Goal: Task Accomplishment & Management: Use online tool/utility

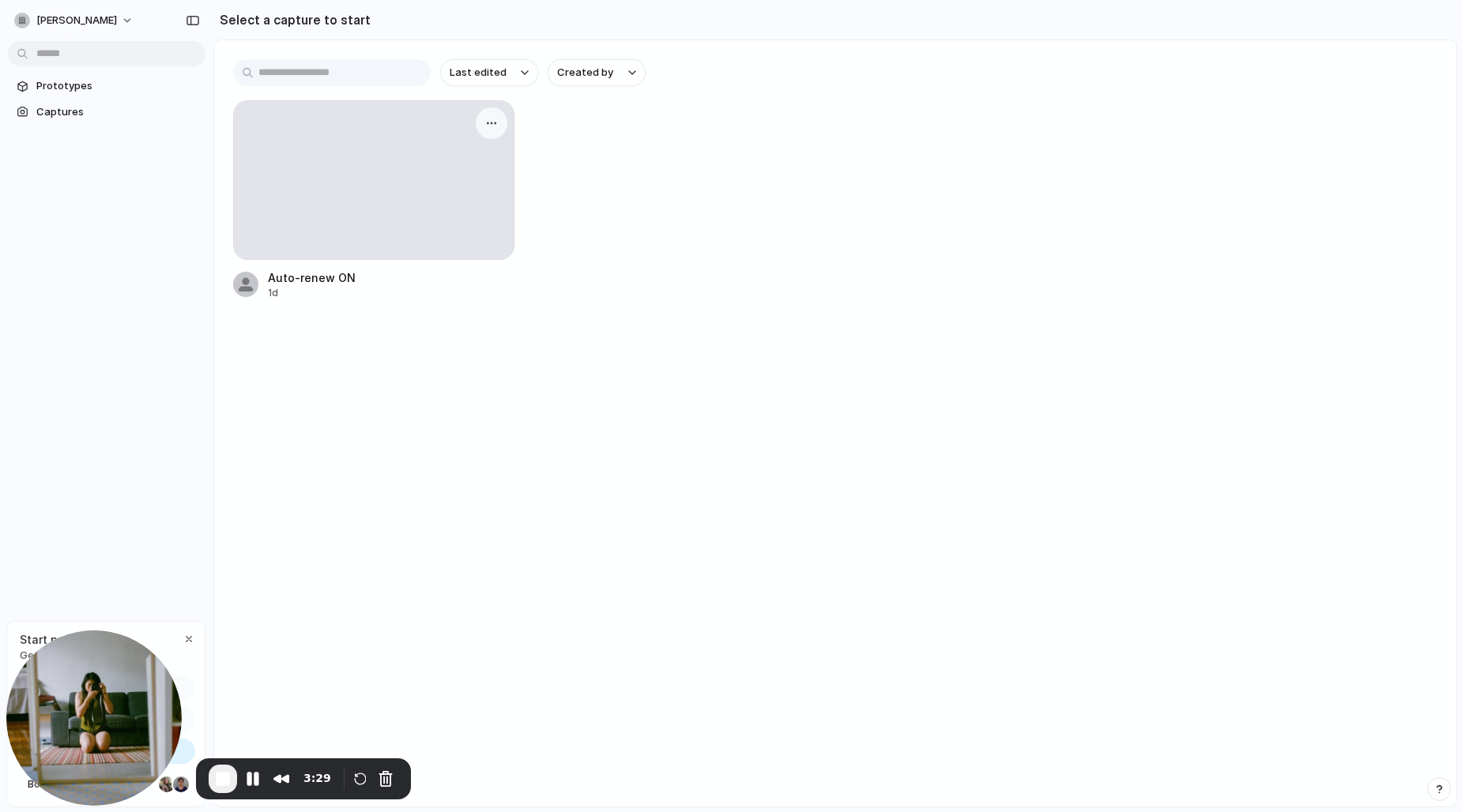
click at [312, 213] on div at bounding box center [374, 180] width 279 height 158
click at [246, 291] on div at bounding box center [245, 284] width 25 height 25
click at [372, 161] on div at bounding box center [374, 180] width 279 height 158
click at [441, 215] on div at bounding box center [374, 180] width 279 height 158
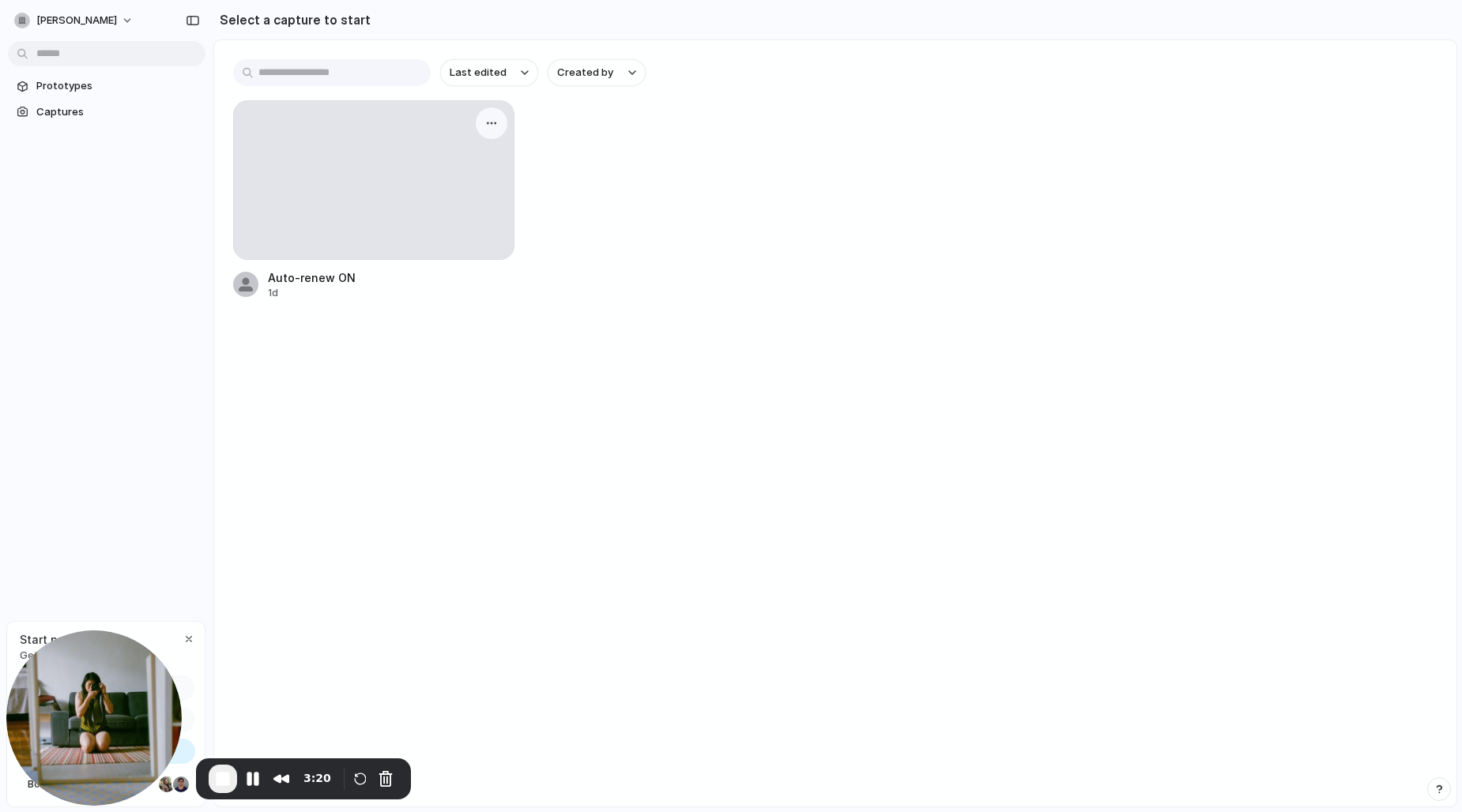
click at [441, 215] on div at bounding box center [374, 180] width 279 height 158
click at [383, 178] on div at bounding box center [374, 180] width 279 height 158
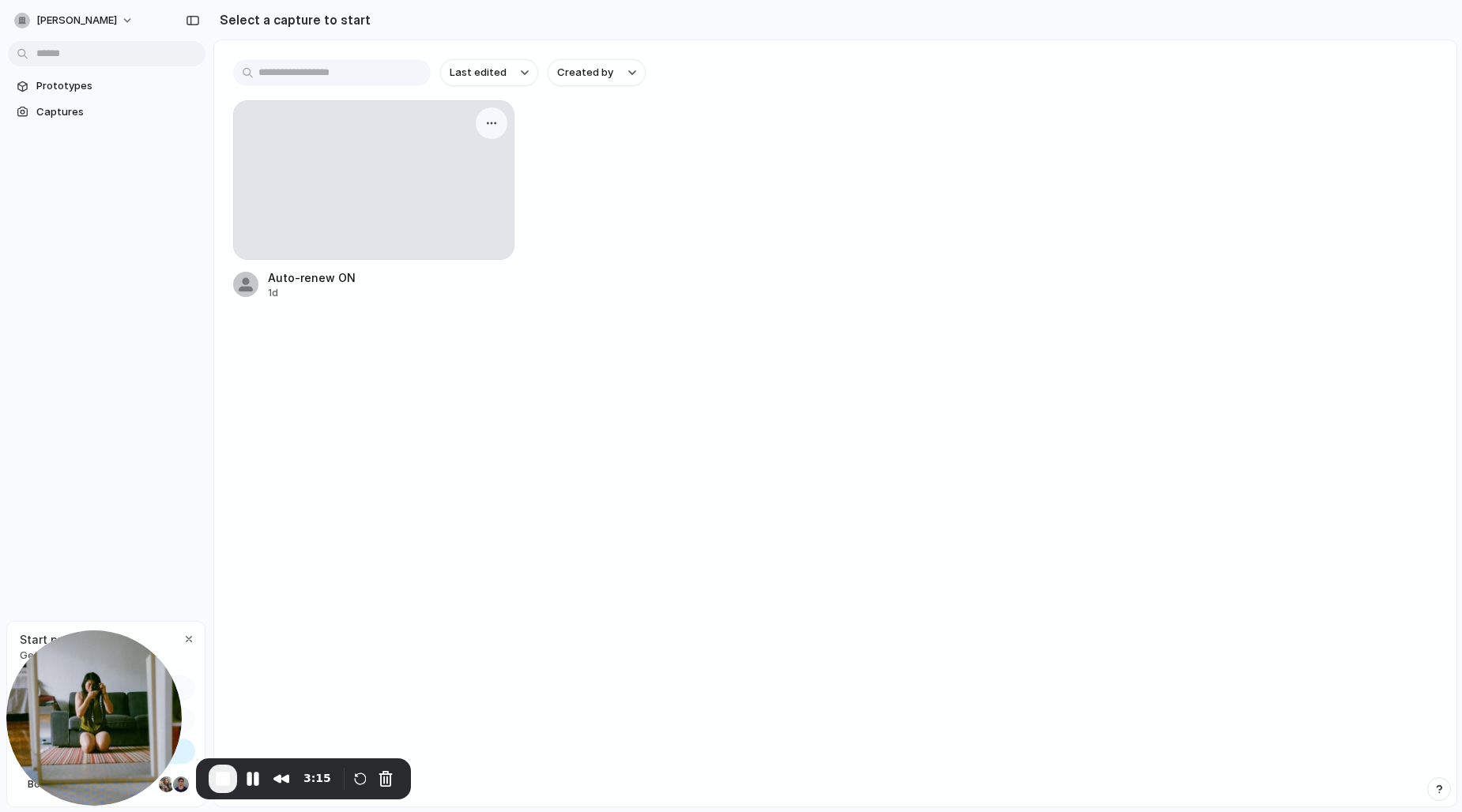
click at [334, 197] on div at bounding box center [374, 180] width 279 height 158
click at [401, 216] on div at bounding box center [374, 180] width 279 height 158
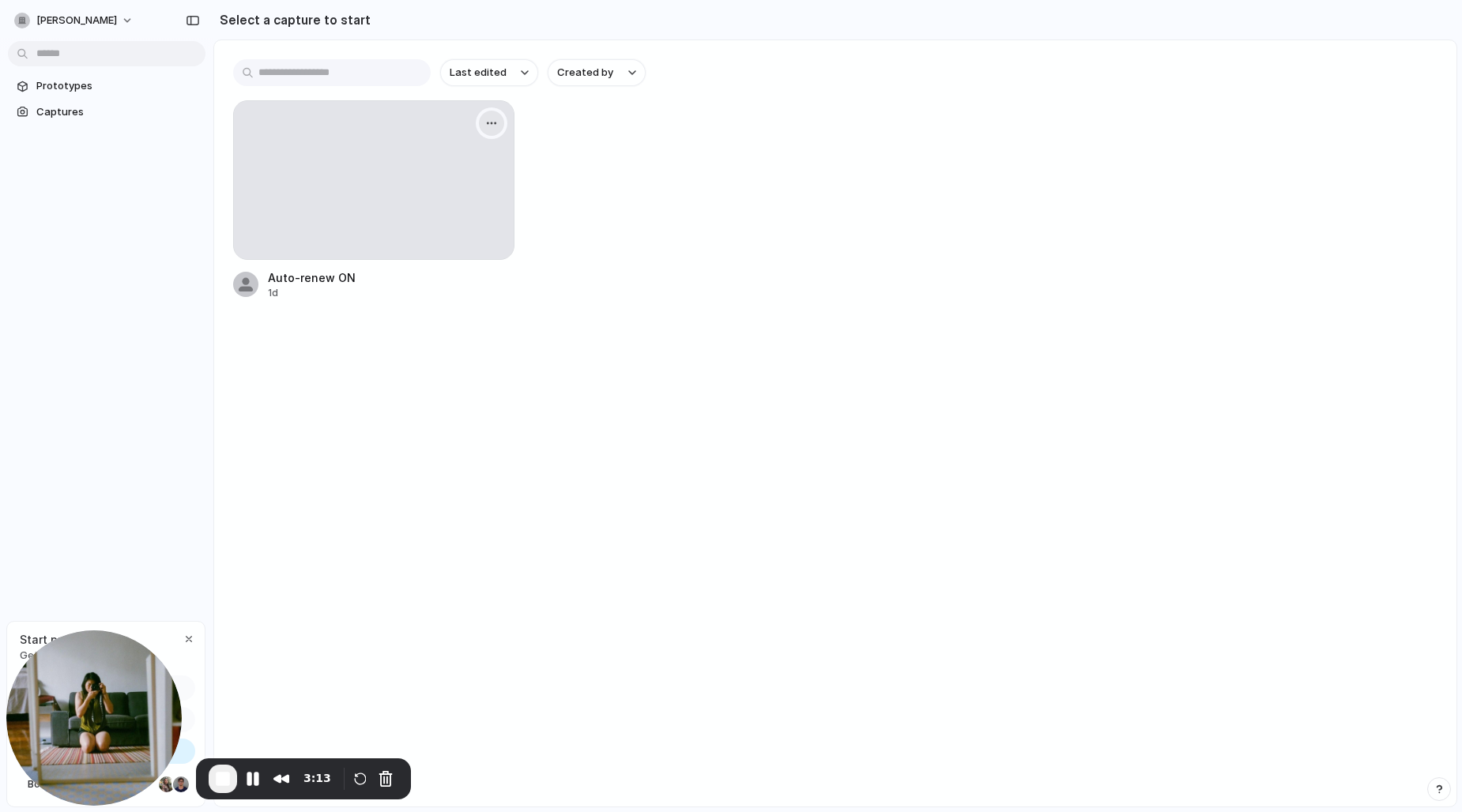
click at [491, 120] on div "button" at bounding box center [492, 123] width 13 height 13
click at [474, 162] on span "Create prototype" at bounding box center [445, 158] width 89 height 15
click at [497, 123] on button "button" at bounding box center [491, 123] width 25 height 25
click at [456, 234] on span "Open original page" at bounding box center [448, 234] width 93 height 15
click at [413, 231] on div at bounding box center [374, 180] width 279 height 158
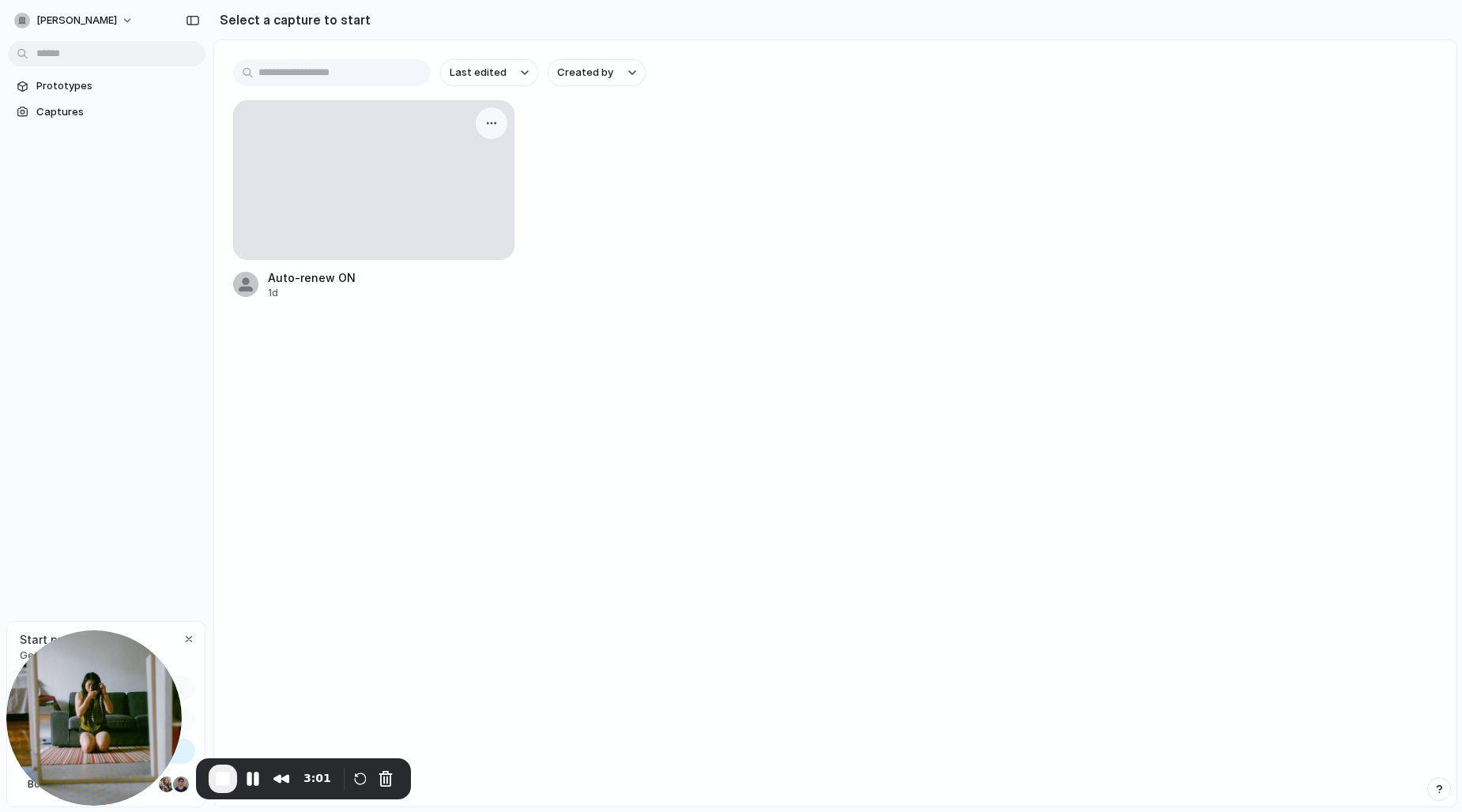
click at [413, 231] on div at bounding box center [374, 180] width 279 height 158
click at [370, 188] on div at bounding box center [374, 180] width 279 height 158
click at [250, 776] on button "Pause Recording" at bounding box center [253, 779] width 25 height 25
click at [387, 143] on div at bounding box center [374, 180] width 279 height 158
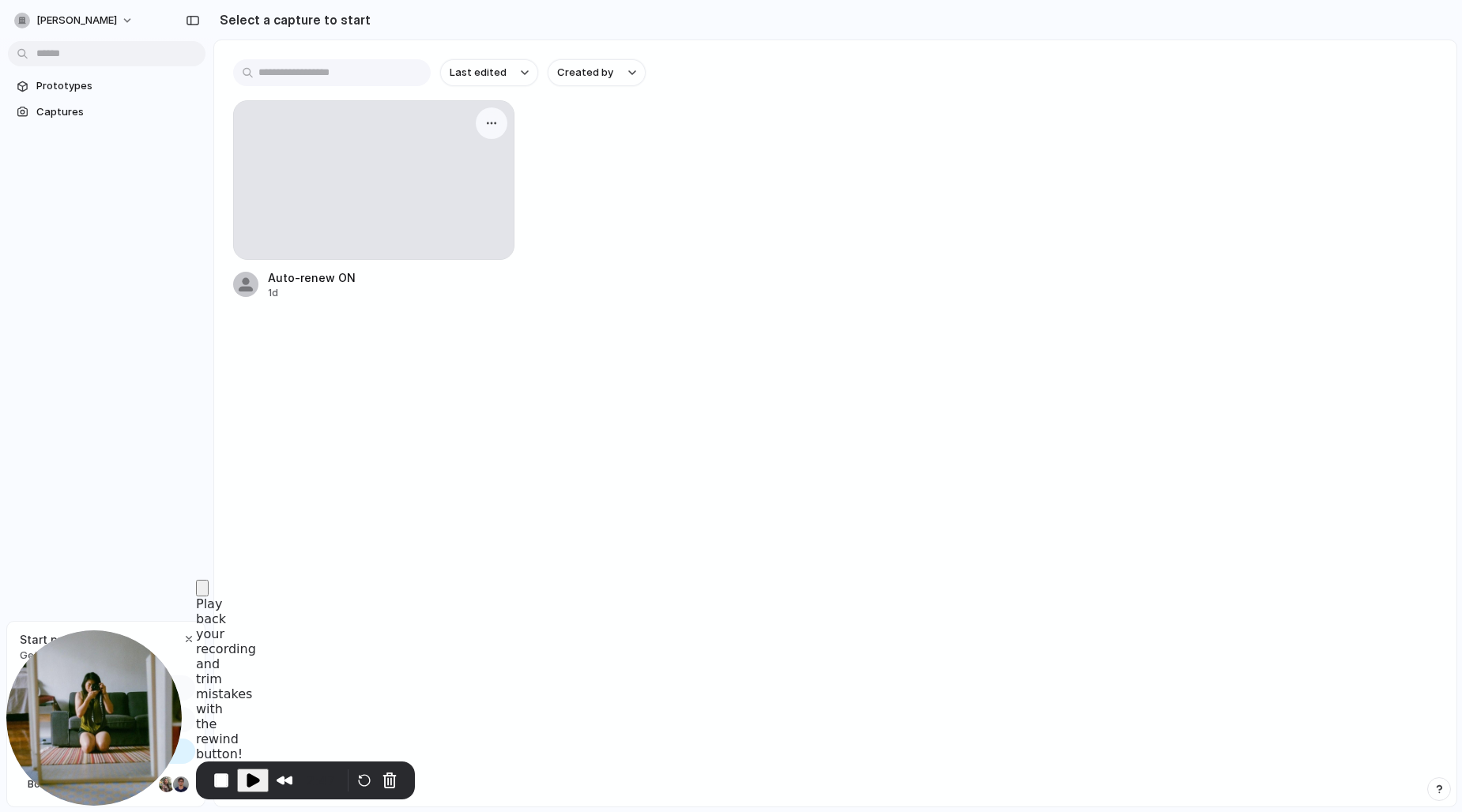
click at [387, 143] on div at bounding box center [374, 180] width 279 height 158
click at [219, 784] on button "End Recording" at bounding box center [221, 780] width 25 height 25
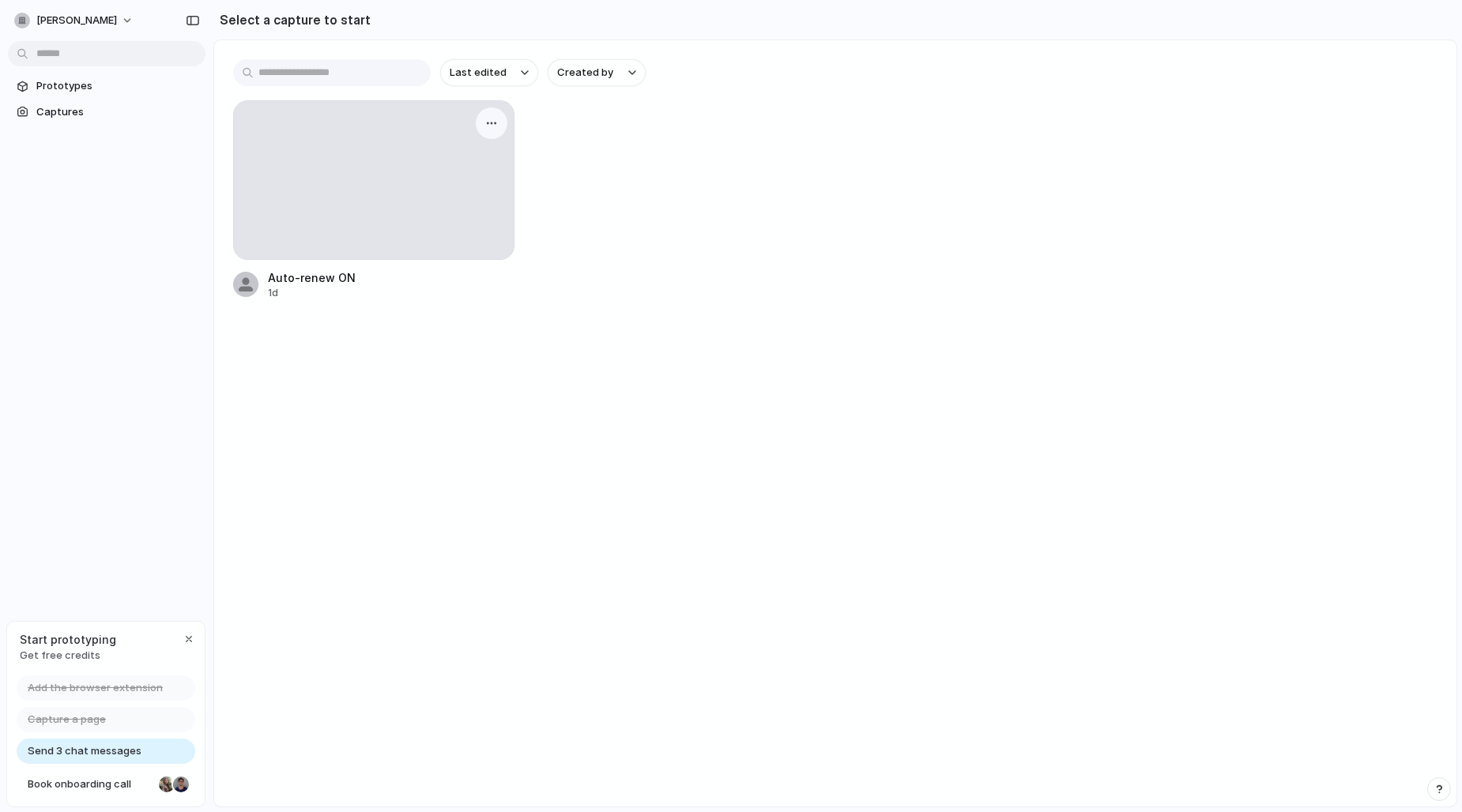
click at [415, 209] on div at bounding box center [374, 180] width 279 height 158
click at [472, 173] on div at bounding box center [374, 180] width 279 height 158
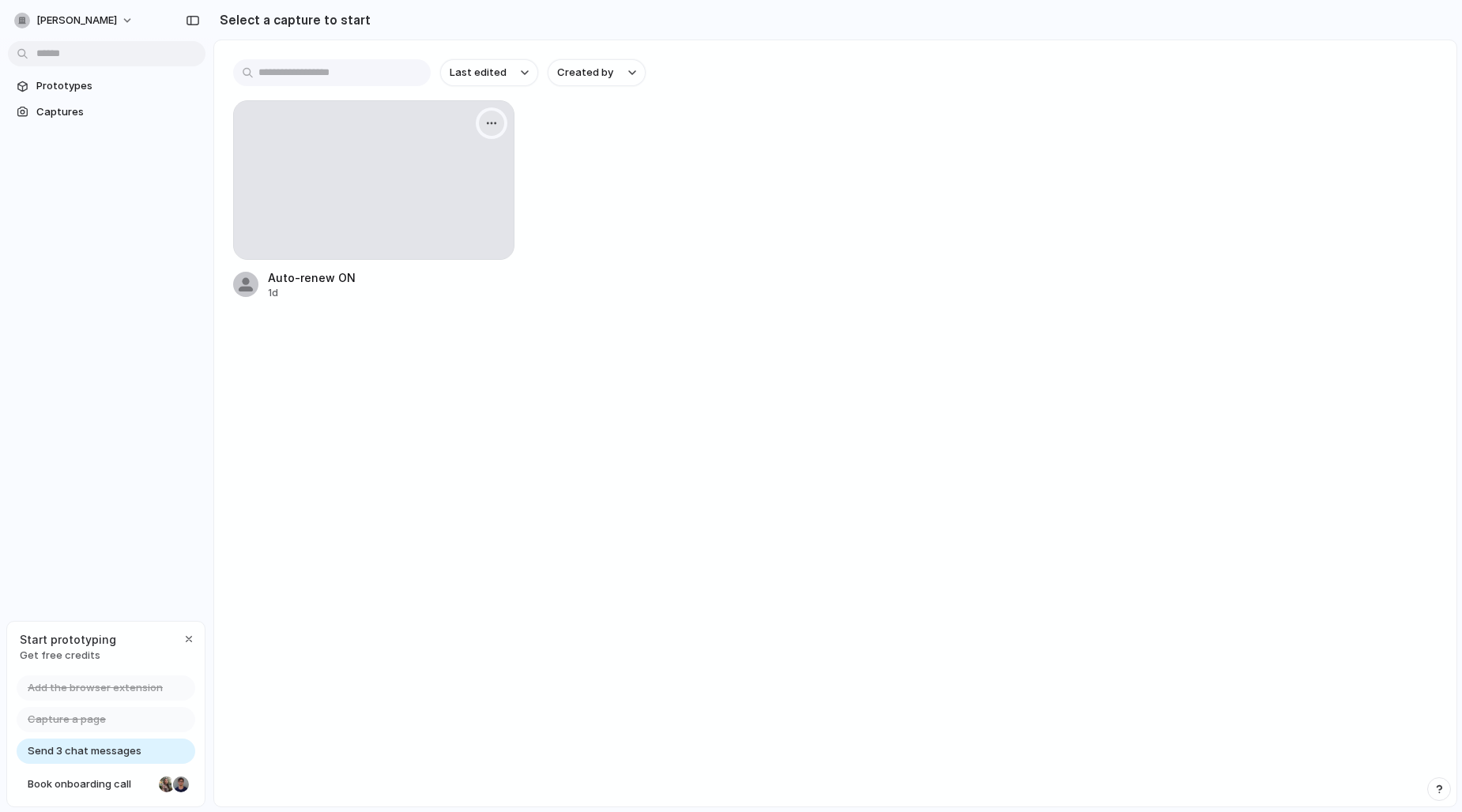
click at [490, 126] on div "button" at bounding box center [492, 123] width 13 height 13
click at [270, 171] on div "Create prototype Rename Copy link Open original page Delete" at bounding box center [731, 406] width 1462 height 812
click at [270, 171] on div at bounding box center [374, 180] width 279 height 158
click at [127, 84] on span "Prototypes" at bounding box center [118, 85] width 162 height 15
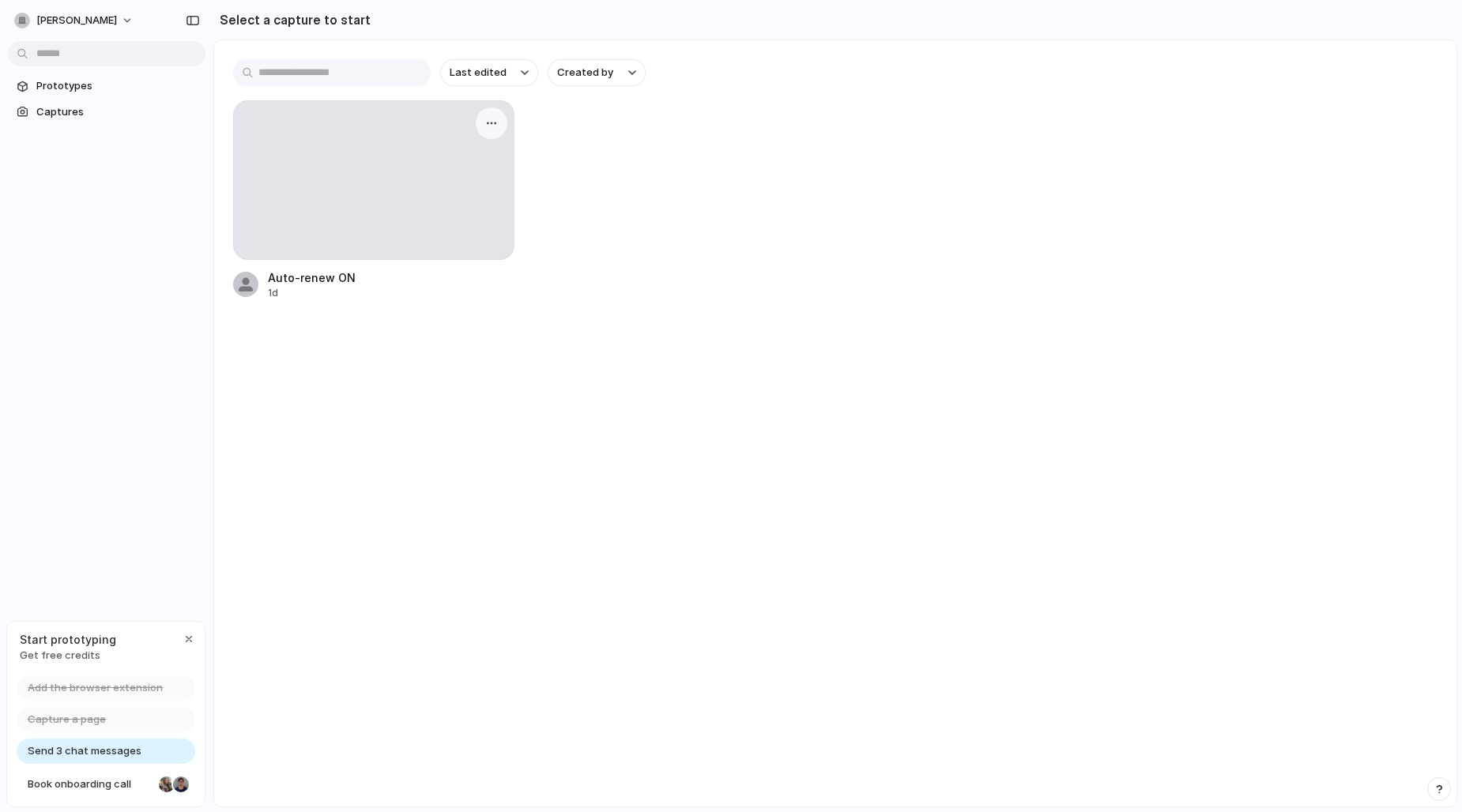
click at [279, 176] on div at bounding box center [374, 180] width 279 height 158
click at [439, 219] on div at bounding box center [374, 180] width 279 height 158
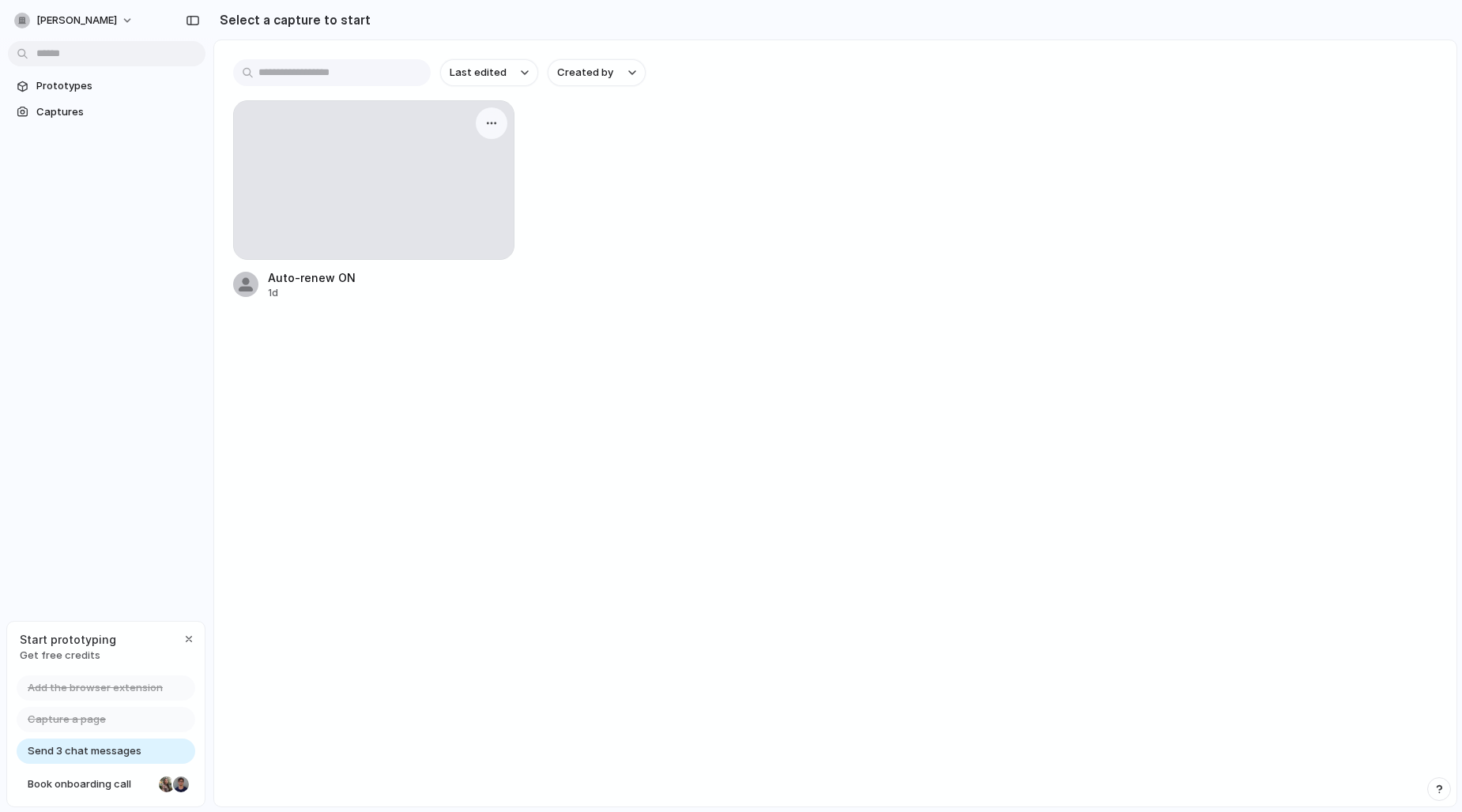
click at [327, 202] on div at bounding box center [374, 180] width 279 height 158
click at [363, 171] on div at bounding box center [374, 180] width 279 height 158
click at [299, 138] on div at bounding box center [374, 180] width 279 height 158
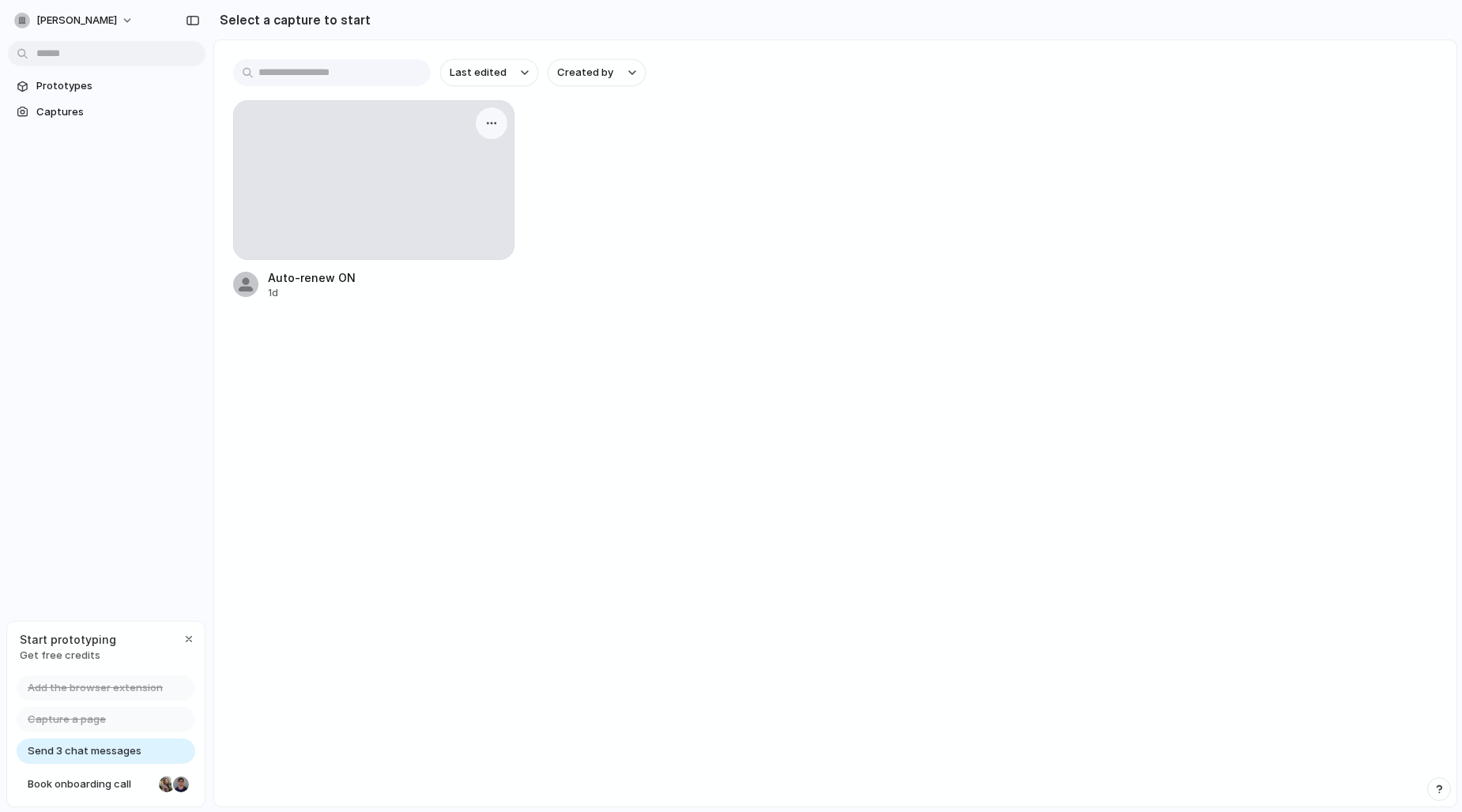
click at [299, 138] on div at bounding box center [374, 180] width 279 height 158
click at [443, 173] on div at bounding box center [374, 180] width 279 height 158
click at [131, 82] on span "Prototypes" at bounding box center [118, 85] width 162 height 15
